Goal: Task Accomplishment & Management: Complete application form

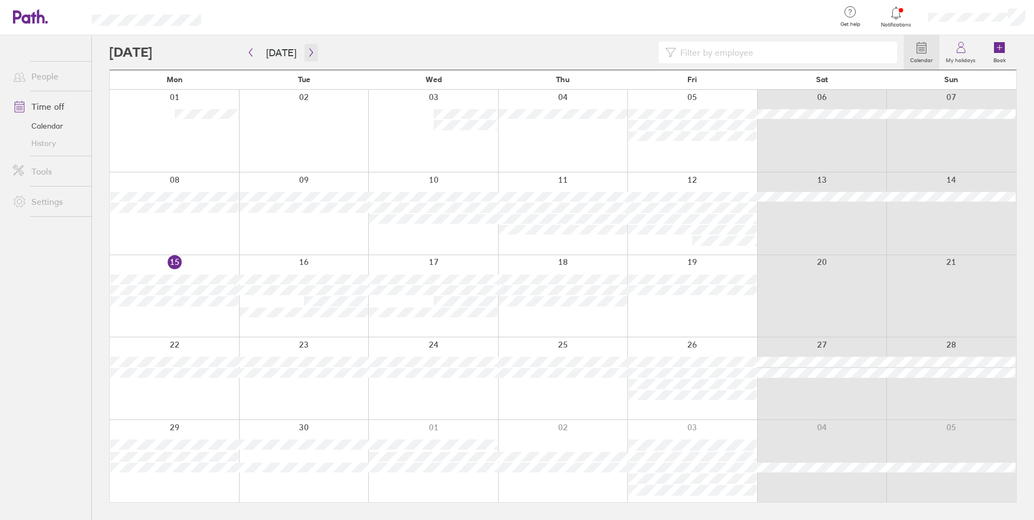
click at [307, 49] on icon "button" at bounding box center [311, 52] width 8 height 9
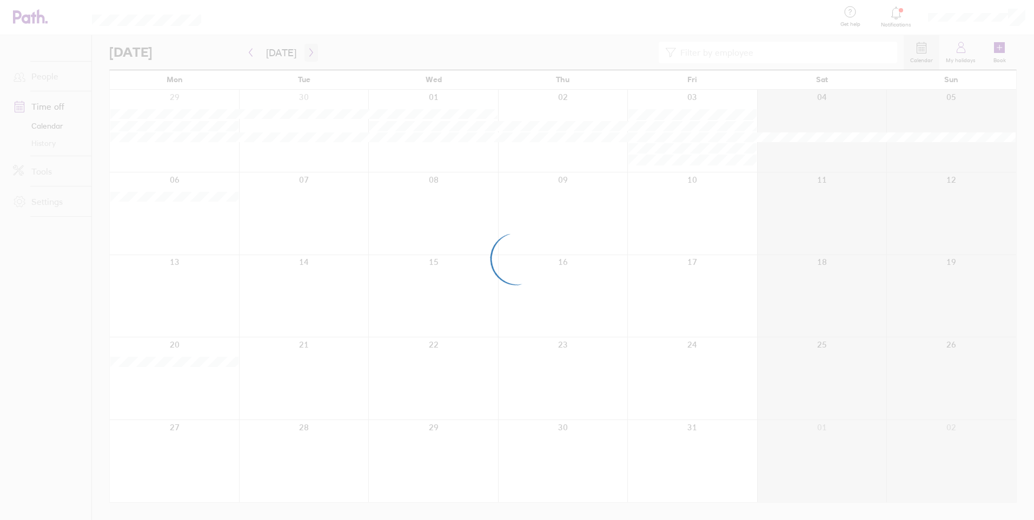
click at [305, 49] on div at bounding box center [517, 260] width 1034 height 520
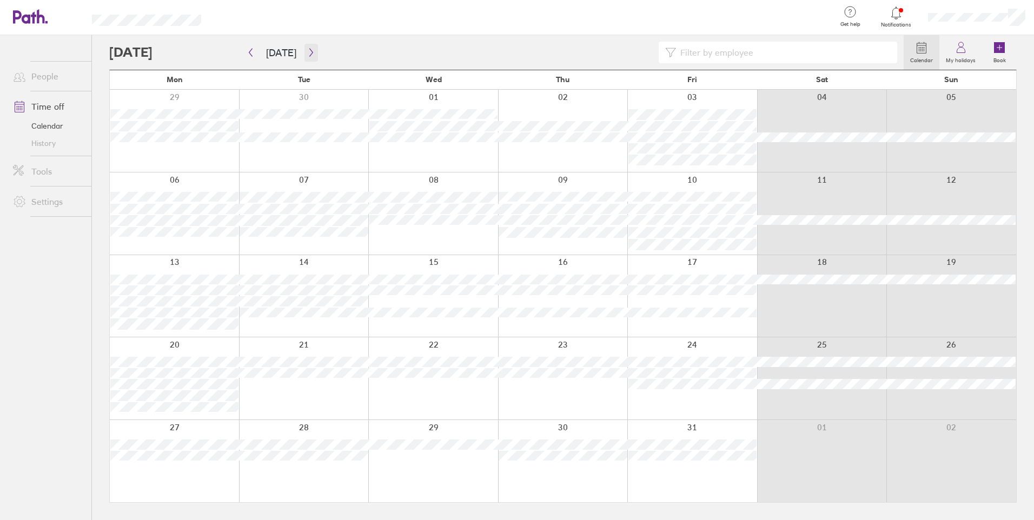
click at [310, 55] on icon "button" at bounding box center [311, 52] width 8 height 9
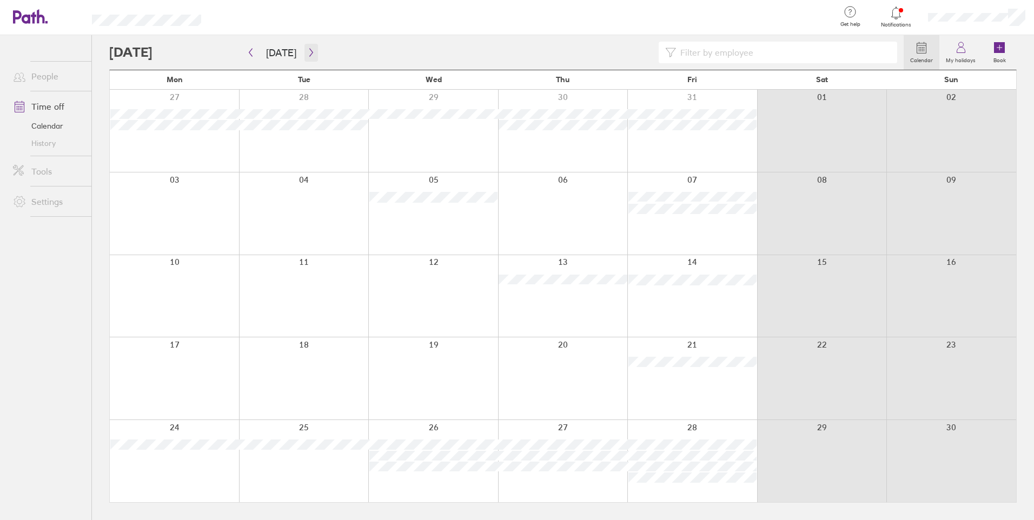
click at [309, 52] on icon "button" at bounding box center [310, 53] width 3 height 8
click at [174, 157] on div at bounding box center [174, 131] width 129 height 82
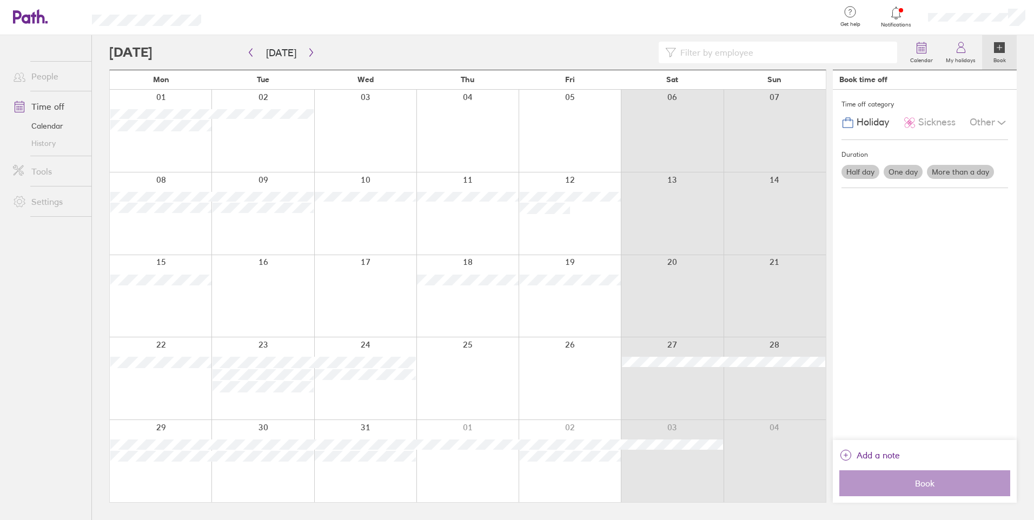
click at [957, 175] on label "More than a day" at bounding box center [960, 172] width 67 height 14
click at [0, 0] on input "More than a day" at bounding box center [0, 0] width 0 height 0
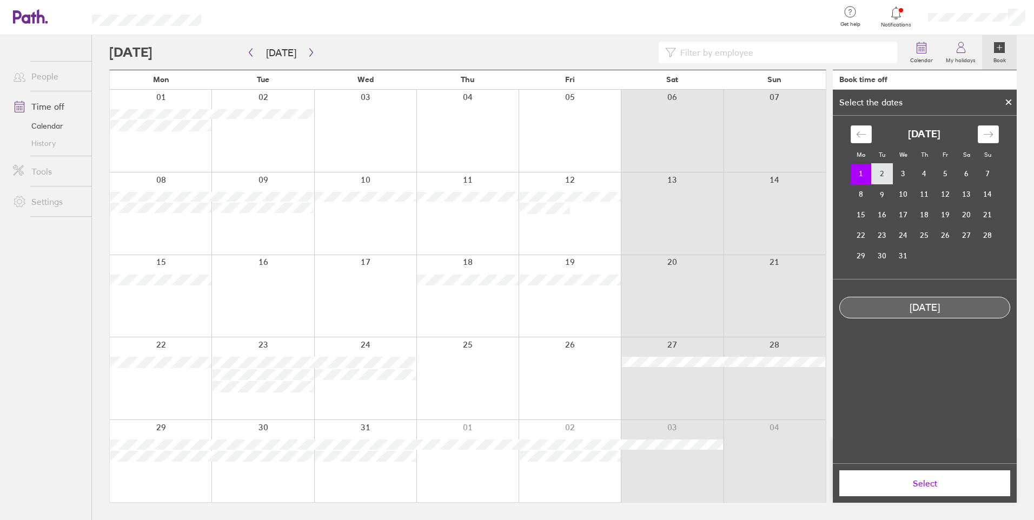
click at [886, 172] on td "2" at bounding box center [881, 174] width 21 height 21
click at [864, 169] on td "1" at bounding box center [860, 174] width 21 height 21
click at [948, 177] on td "5" at bounding box center [945, 174] width 21 height 21
click at [861, 170] on td "1" at bounding box center [860, 174] width 21 height 21
click at [947, 176] on td "5" at bounding box center [945, 174] width 21 height 21
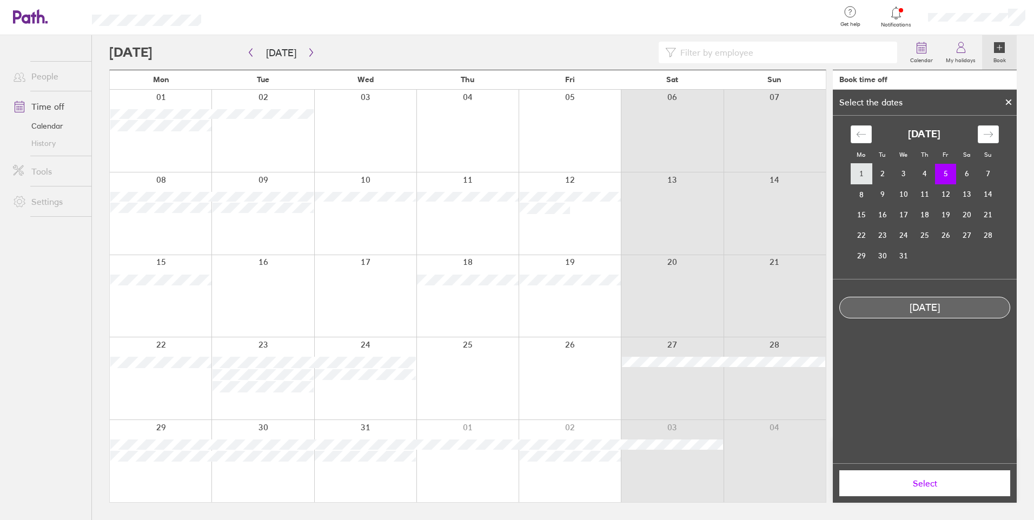
click at [867, 178] on td "1" at bounding box center [860, 174] width 21 height 21
click at [956, 489] on button "Select" at bounding box center [924, 483] width 171 height 26
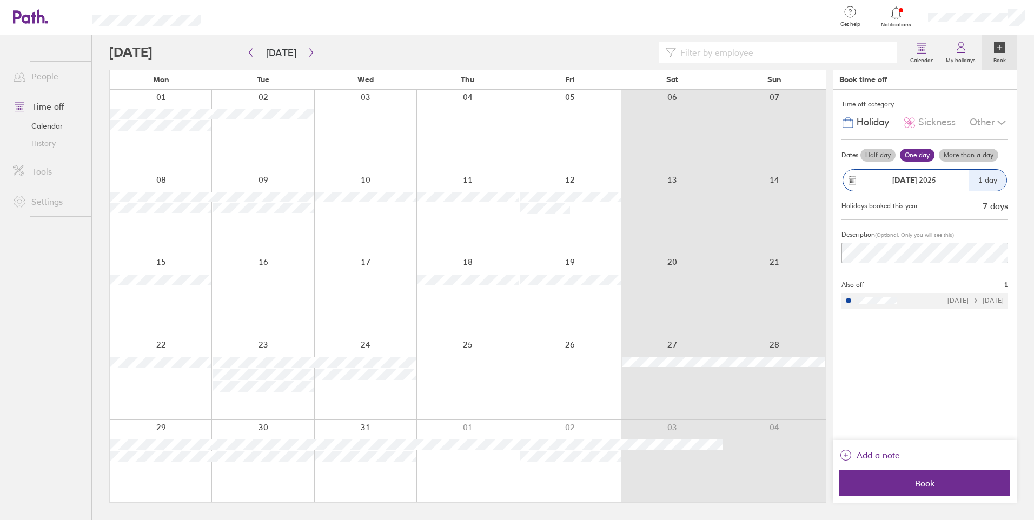
click at [985, 180] on div "1 day" at bounding box center [987, 180] width 38 height 21
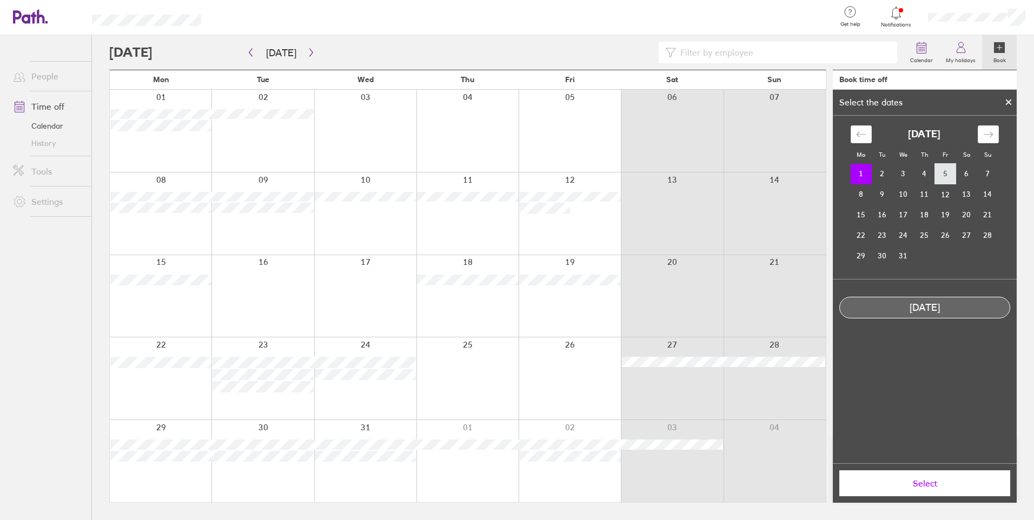
click at [943, 183] on td "5" at bounding box center [945, 174] width 21 height 21
click at [949, 479] on span "Select" at bounding box center [925, 483] width 156 height 10
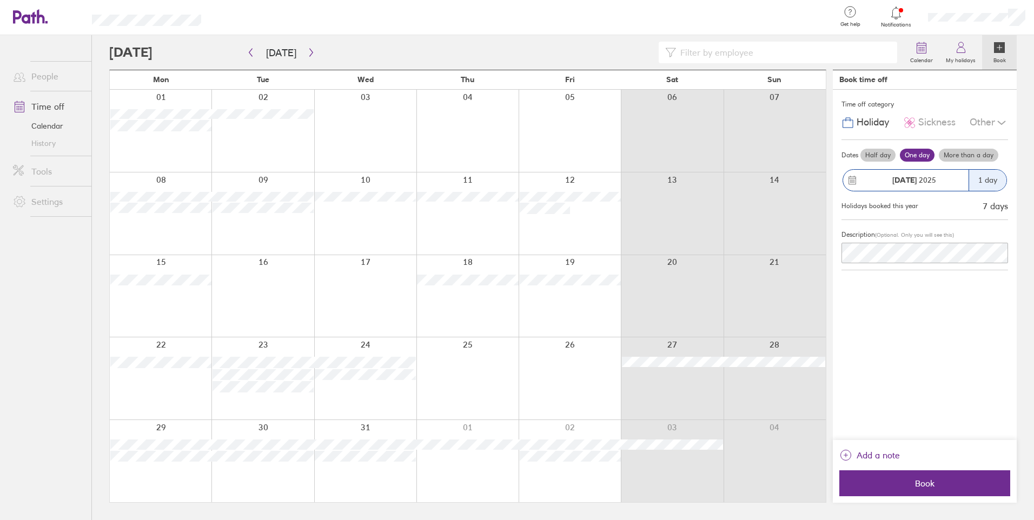
click at [971, 151] on label "More than a day" at bounding box center [968, 155] width 59 height 13
click at [0, 0] on input "More than a day" at bounding box center [0, 0] width 0 height 0
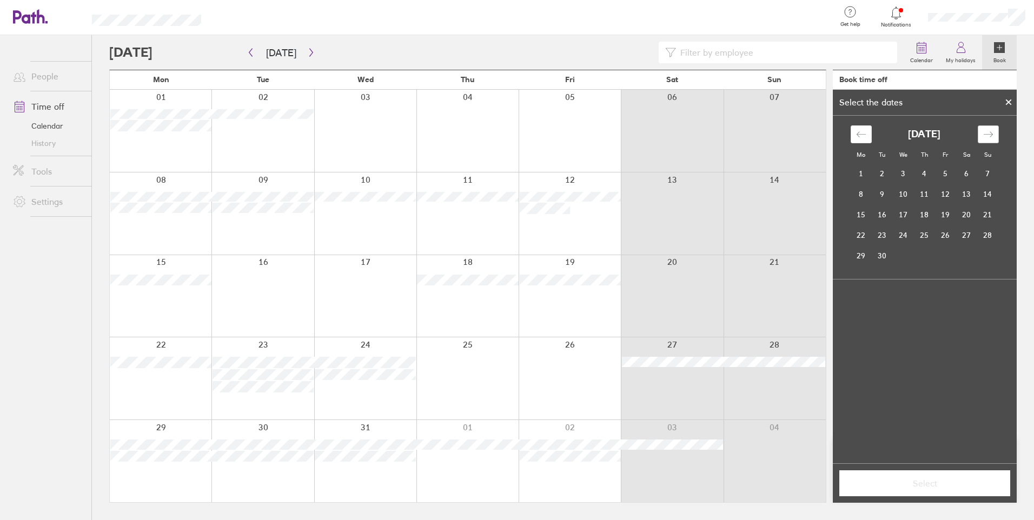
click at [988, 132] on icon "Move forward to switch to the next month." at bounding box center [988, 134] width 10 height 10
click at [863, 174] on td "1" at bounding box center [860, 174] width 21 height 21
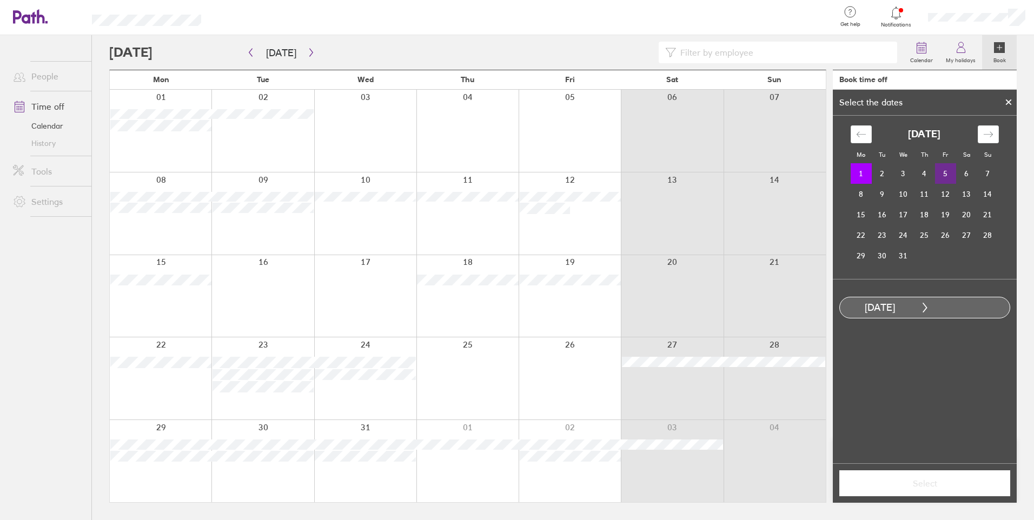
click at [953, 172] on td "5" at bounding box center [945, 173] width 21 height 21
click at [942, 488] on span "Select" at bounding box center [925, 483] width 156 height 10
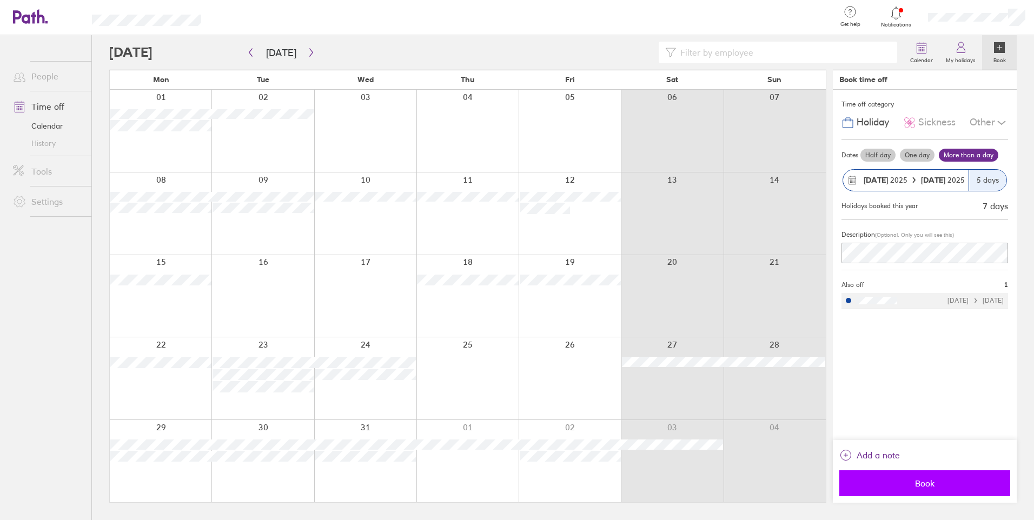
click at [918, 483] on span "Book" at bounding box center [925, 483] width 156 height 10
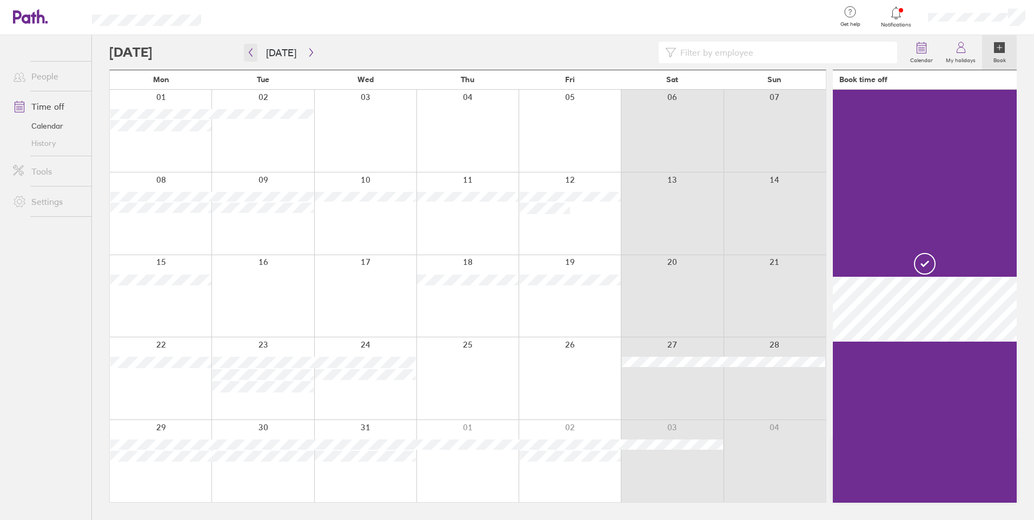
click at [252, 45] on button "button" at bounding box center [251, 53] width 14 height 18
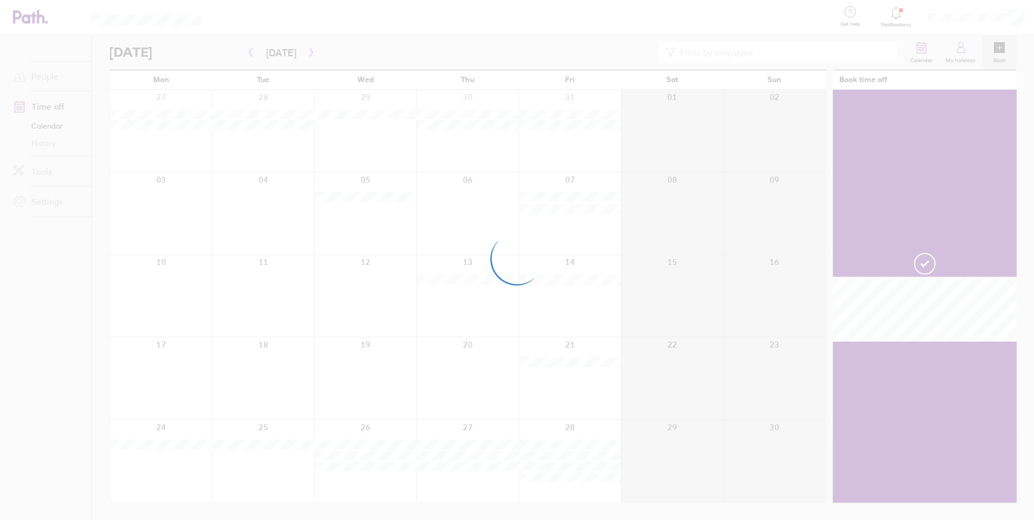
click at [305, 54] on div at bounding box center [517, 260] width 1034 height 520
